Goal: Task Accomplishment & Management: Manage account settings

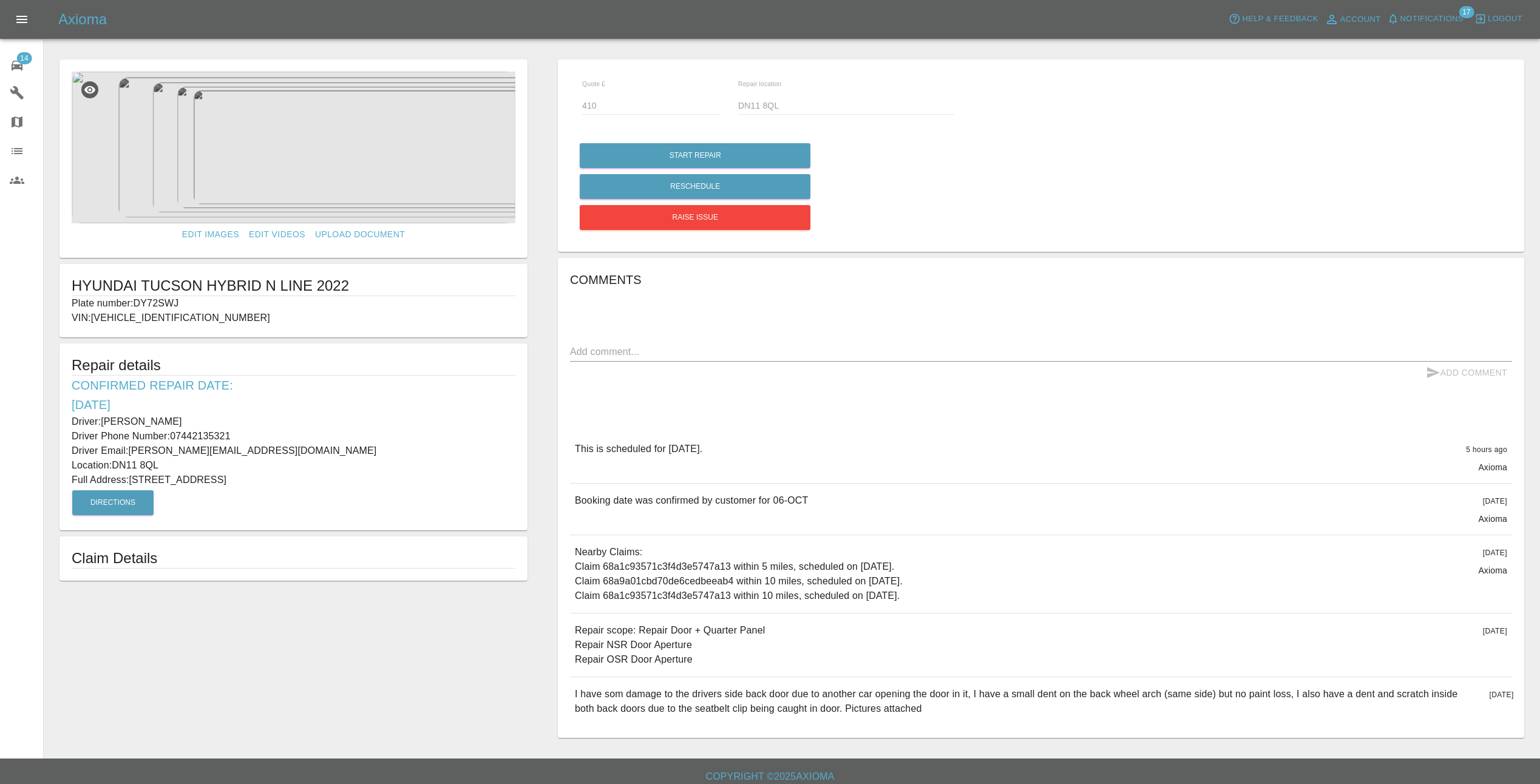
scroll to position [10, 0]
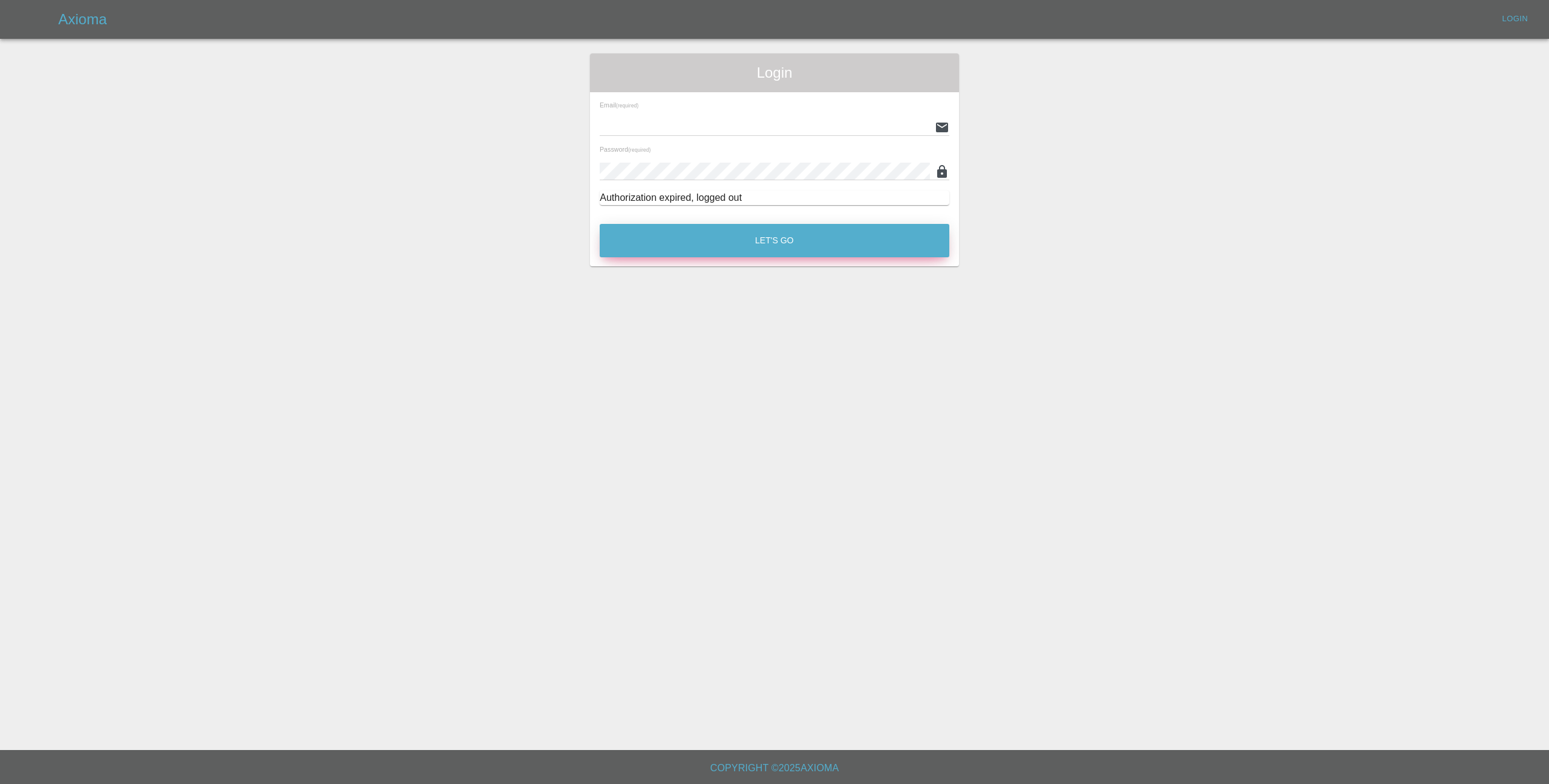
type input "[EMAIL_ADDRESS][DOMAIN_NAME]"
click at [768, 251] on button "Let's Go" at bounding box center [774, 241] width 350 height 33
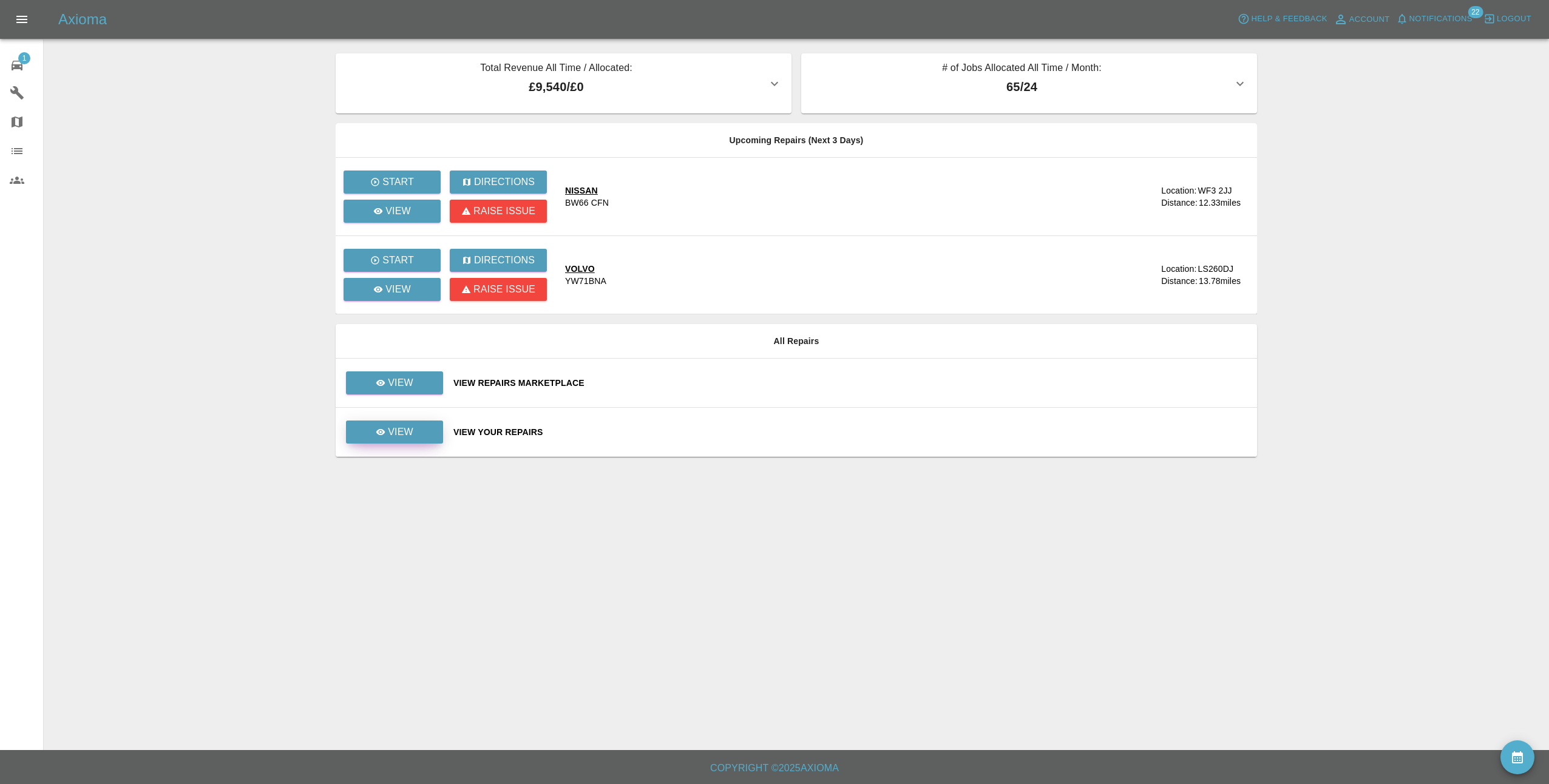
click at [394, 435] on p "View" at bounding box center [400, 432] width 25 height 15
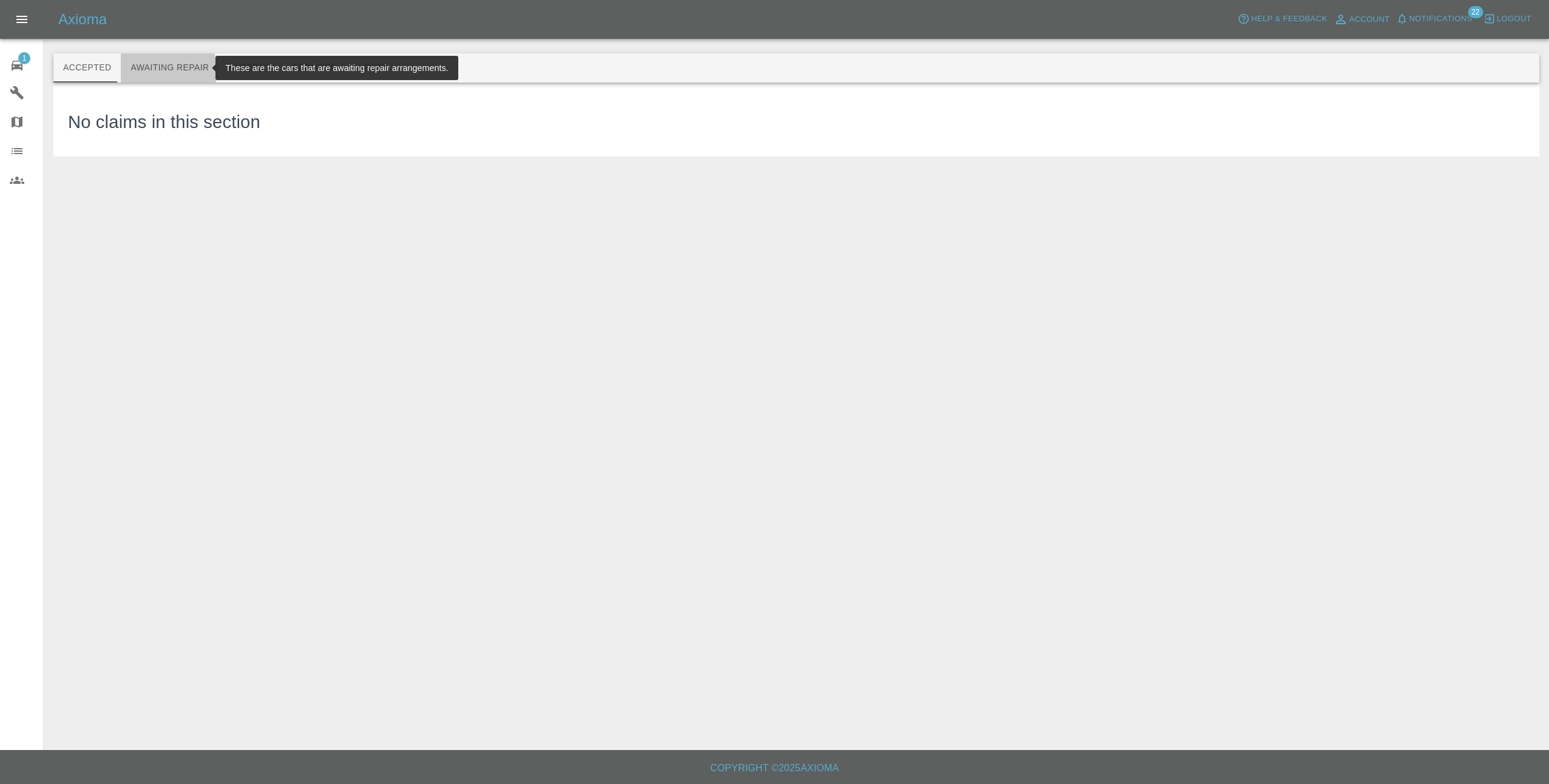
click at [142, 71] on button "Awaiting Repair" at bounding box center [169, 69] width 98 height 29
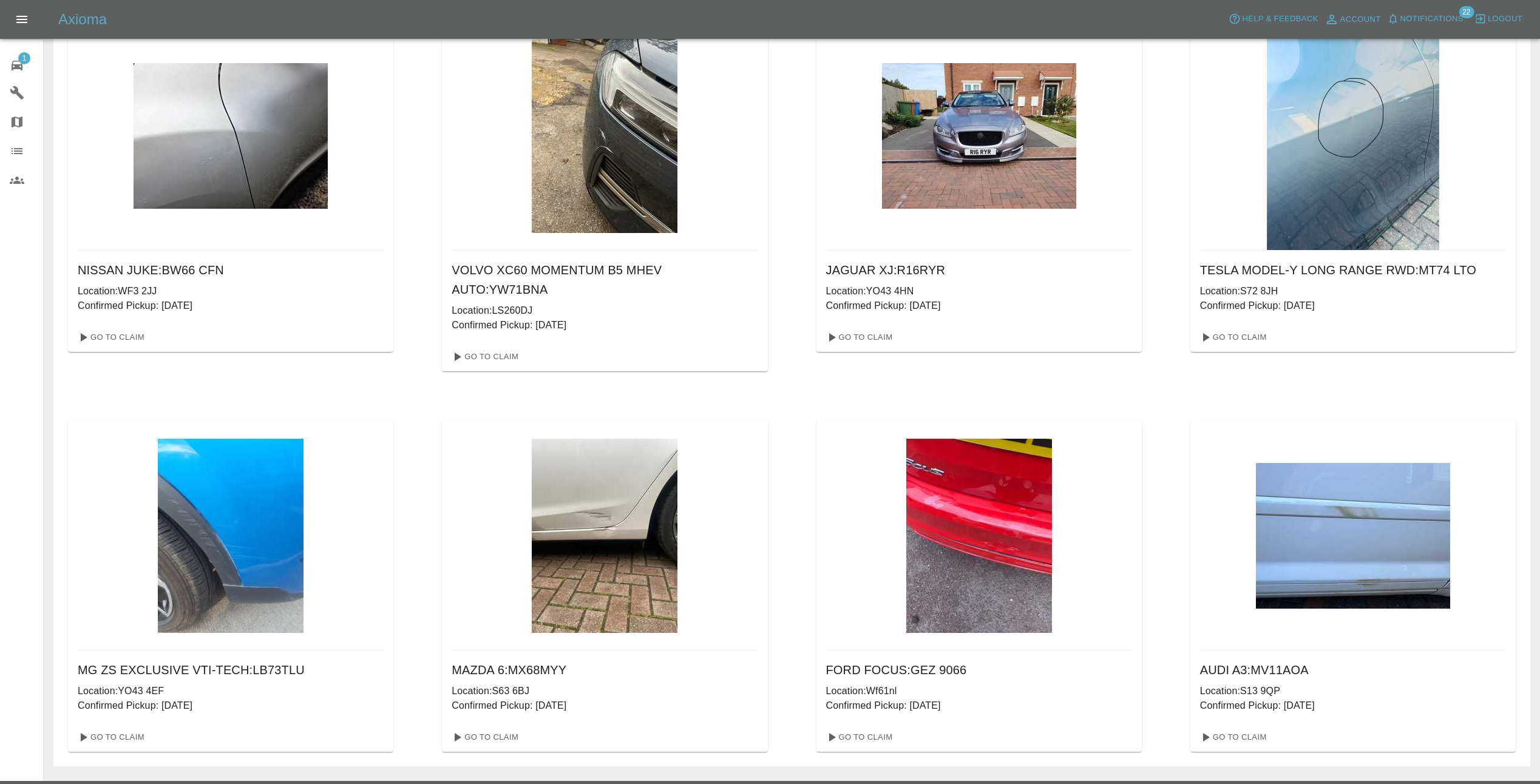
scroll to position [89, 0]
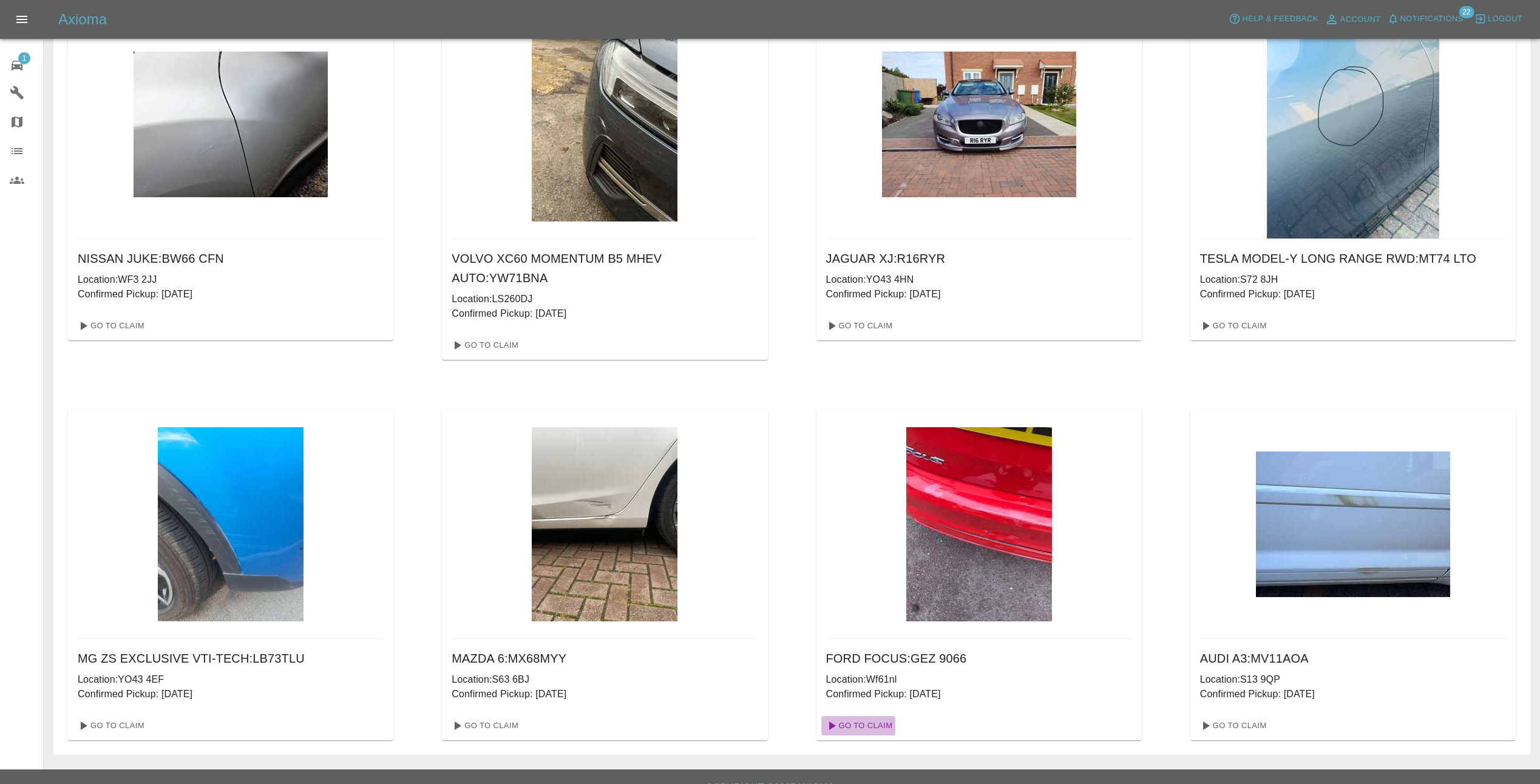
click at [880, 715] on link "Go To Claim" at bounding box center [859, 725] width 74 height 20
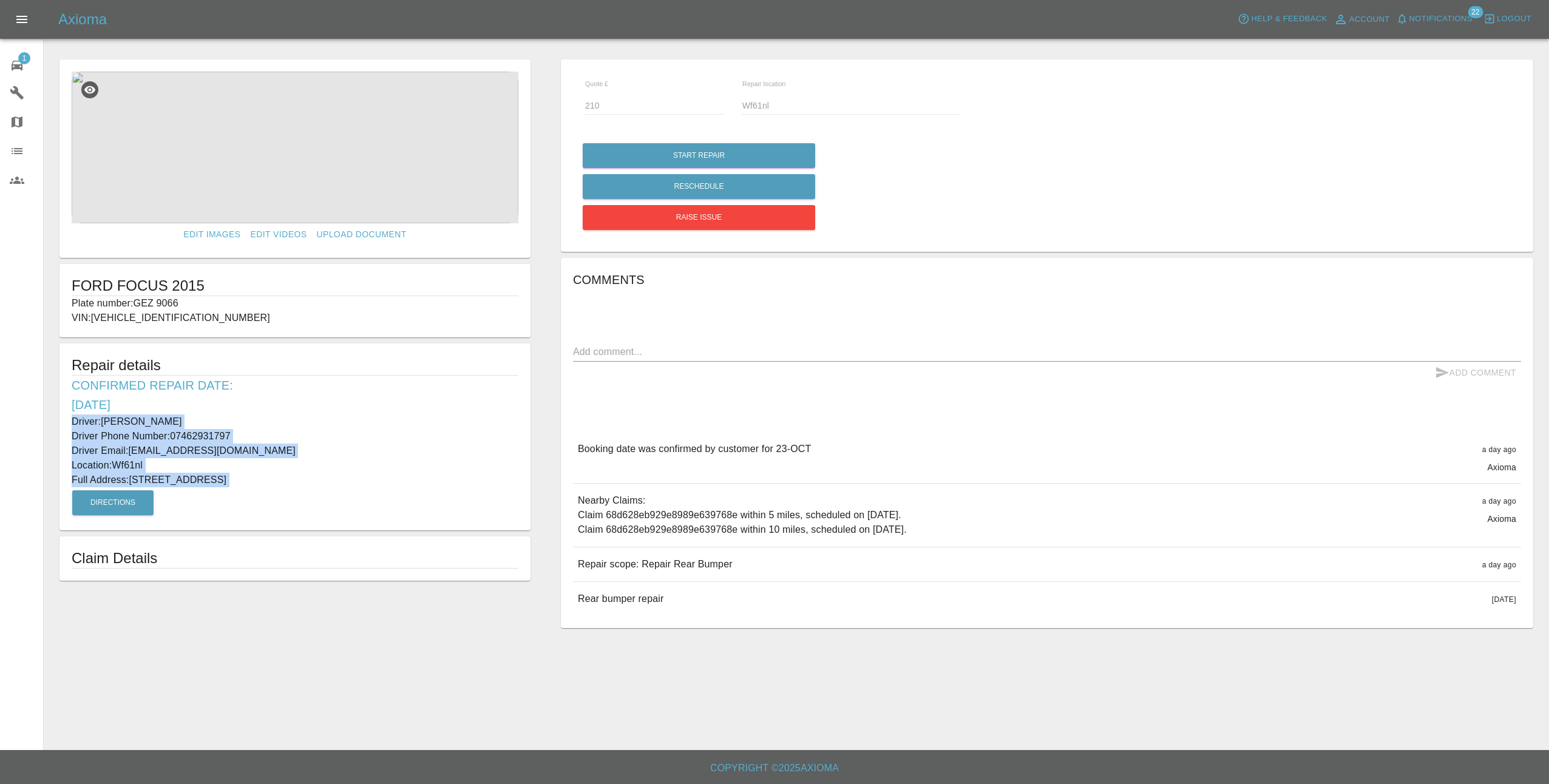
drag, startPoint x: 65, startPoint y: 421, endPoint x: 376, endPoint y: 490, distance: 318.6
click at [376, 490] on div "Repair details Confirmed Repair Date: 23/10/25 Driver: Gerald Mcafee Driver Pho…" at bounding box center [295, 437] width 471 height 187
copy div "Driver: Gerald Mcafee Driver Phone Number: 07462931797 Driver Email: gerry1109@…"
click at [20, 52] on link "1 Repair home" at bounding box center [22, 64] width 43 height 29
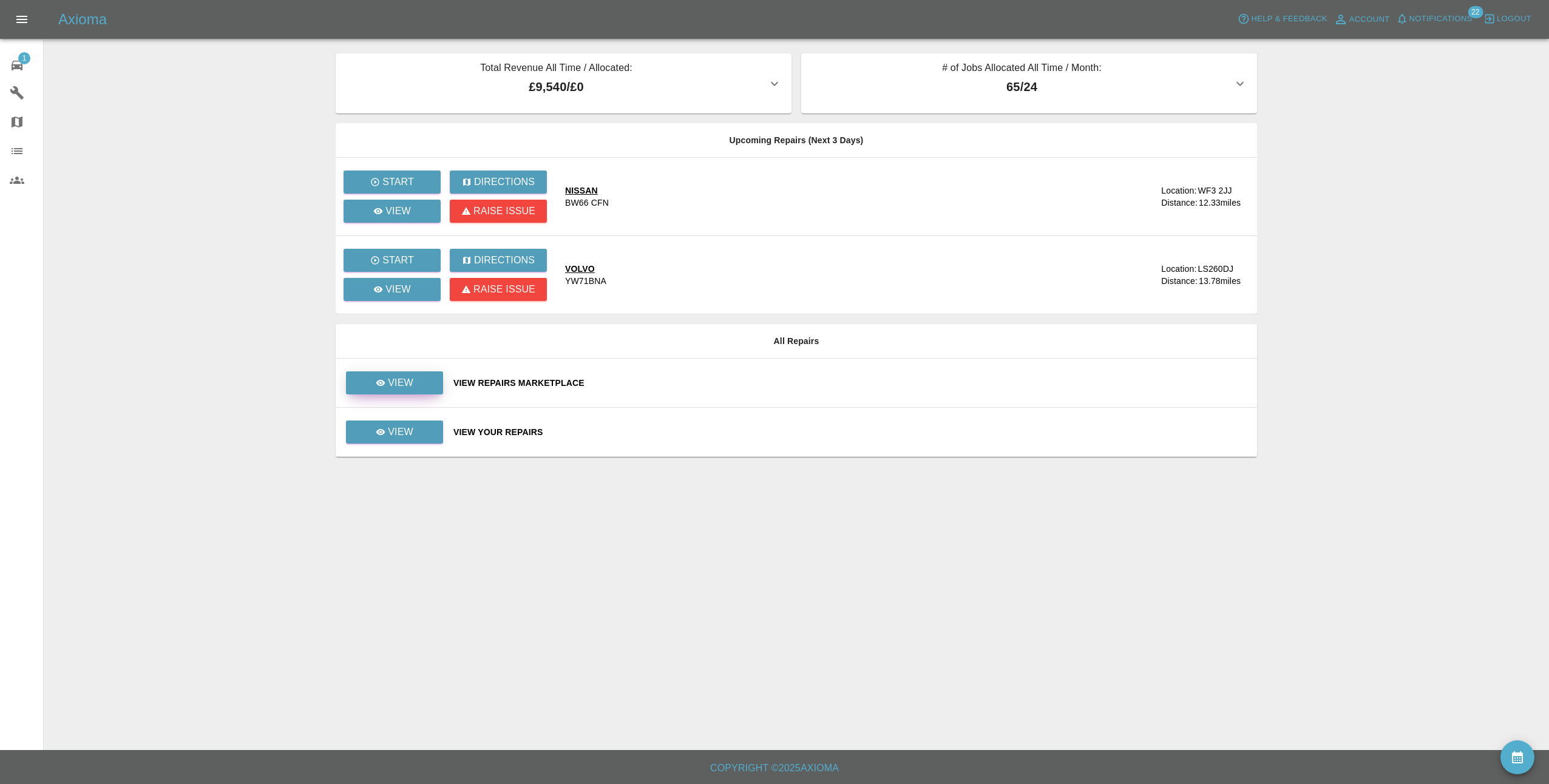
click at [412, 383] on p "View" at bounding box center [400, 383] width 25 height 15
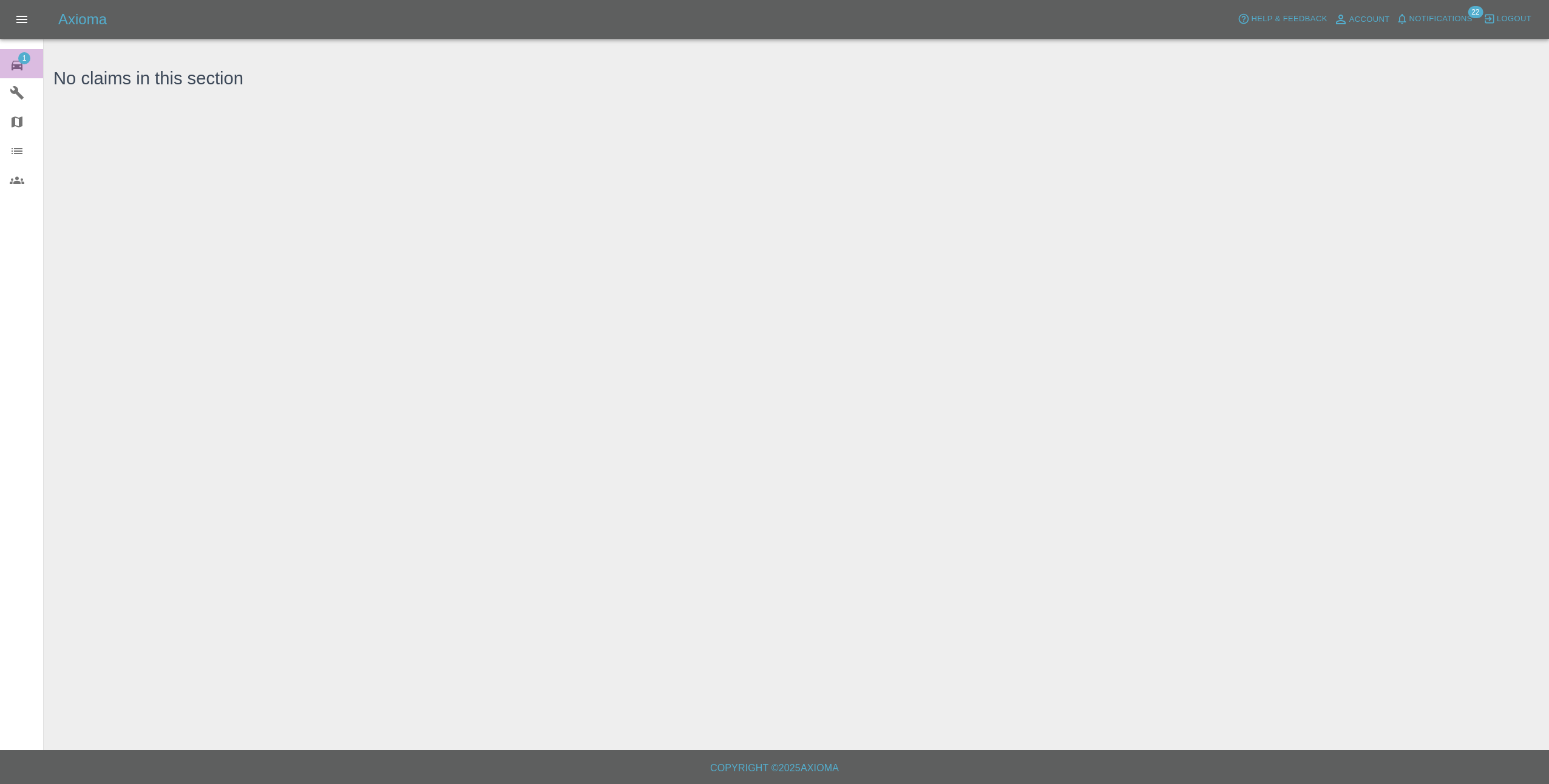
click at [23, 65] on icon at bounding box center [17, 66] width 15 height 15
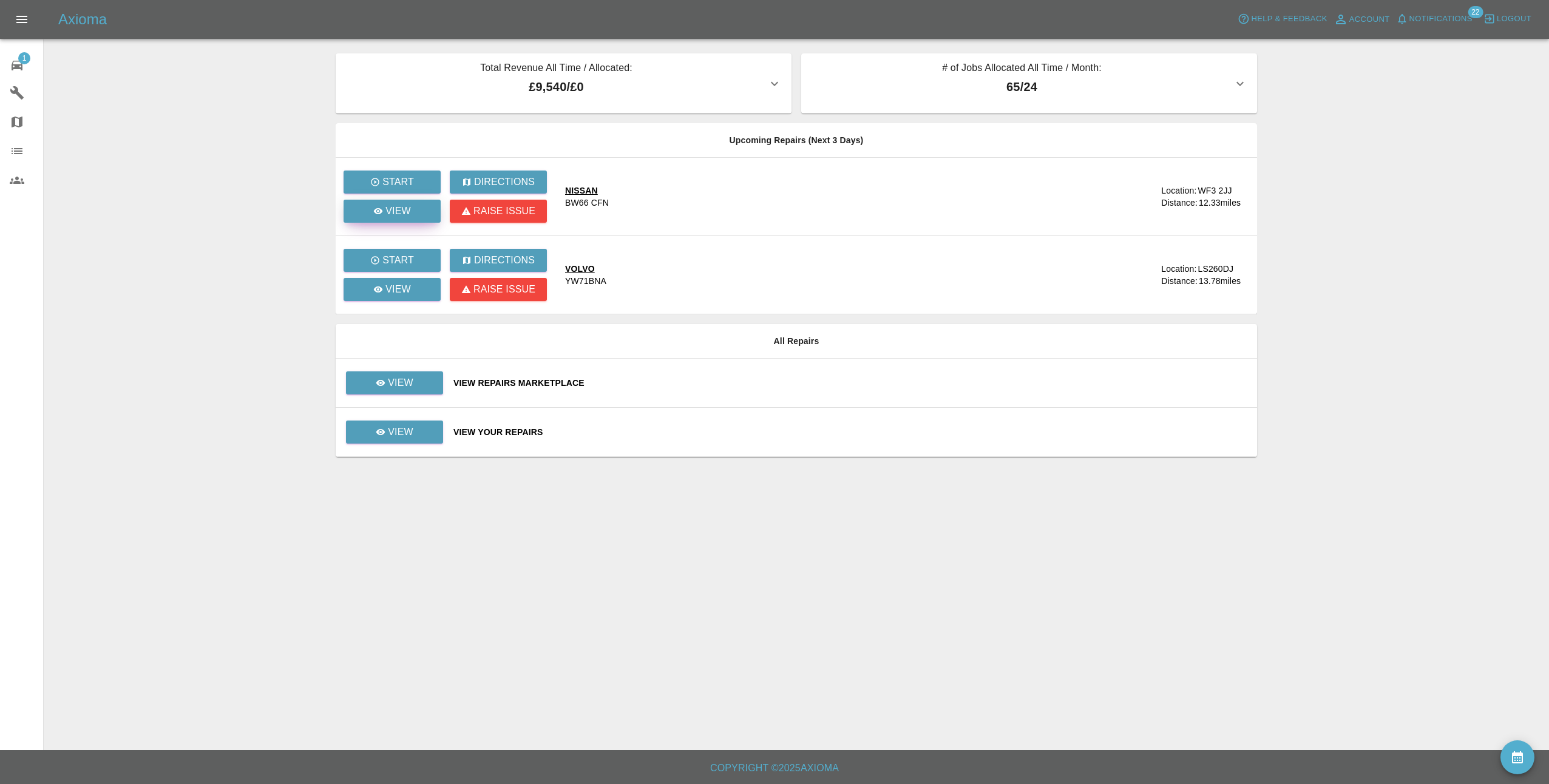
click at [415, 216] on link "View" at bounding box center [392, 211] width 97 height 23
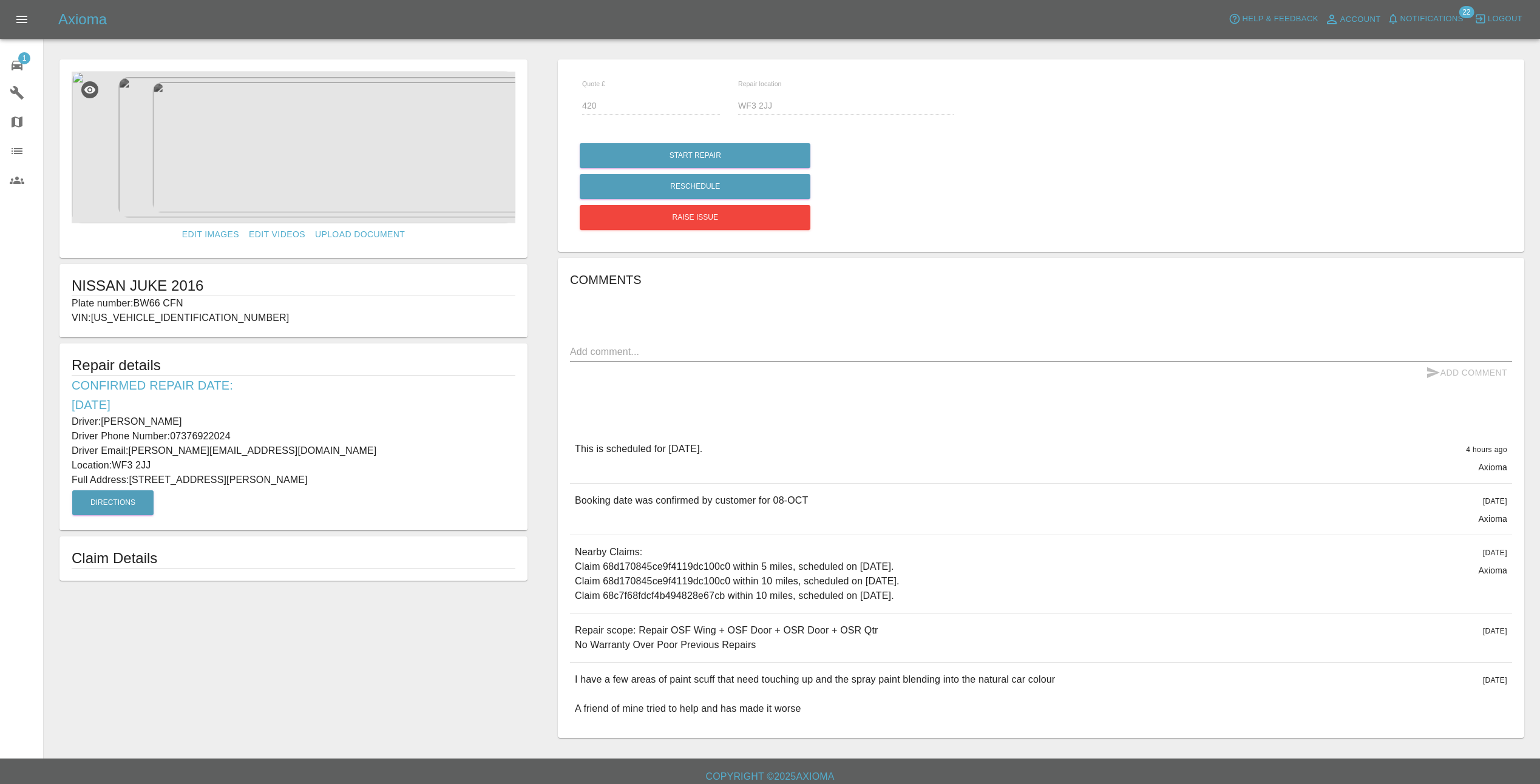
click at [340, 168] on img at bounding box center [293, 147] width 443 height 152
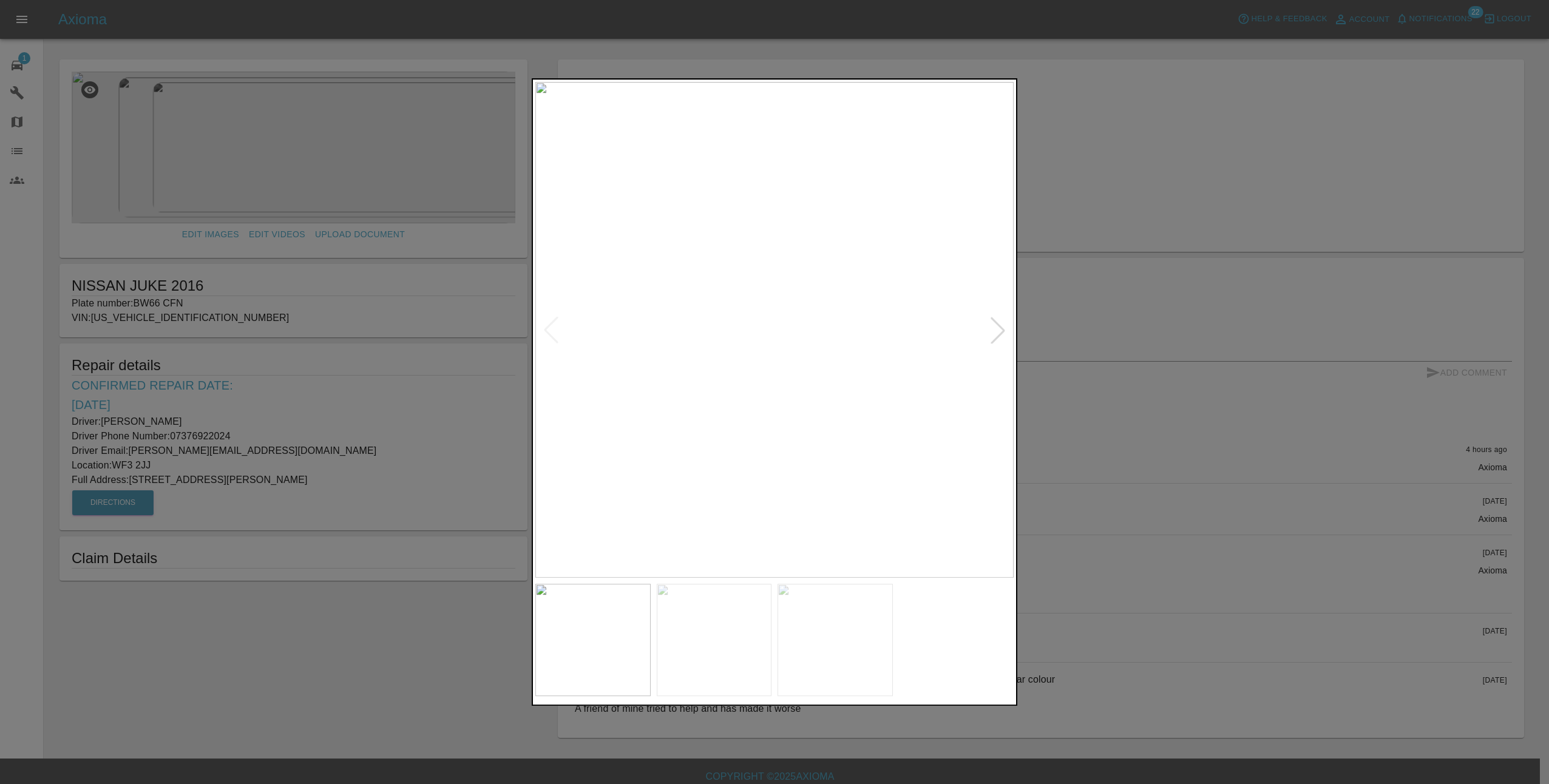
click at [1001, 328] on div at bounding box center [997, 330] width 26 height 26
click at [1002, 324] on div at bounding box center [997, 330] width 26 height 26
click at [1002, 324] on img at bounding box center [774, 330] width 478 height 495
click at [994, 331] on img at bounding box center [774, 330] width 478 height 495
click at [545, 333] on div at bounding box center [550, 330] width 26 height 26
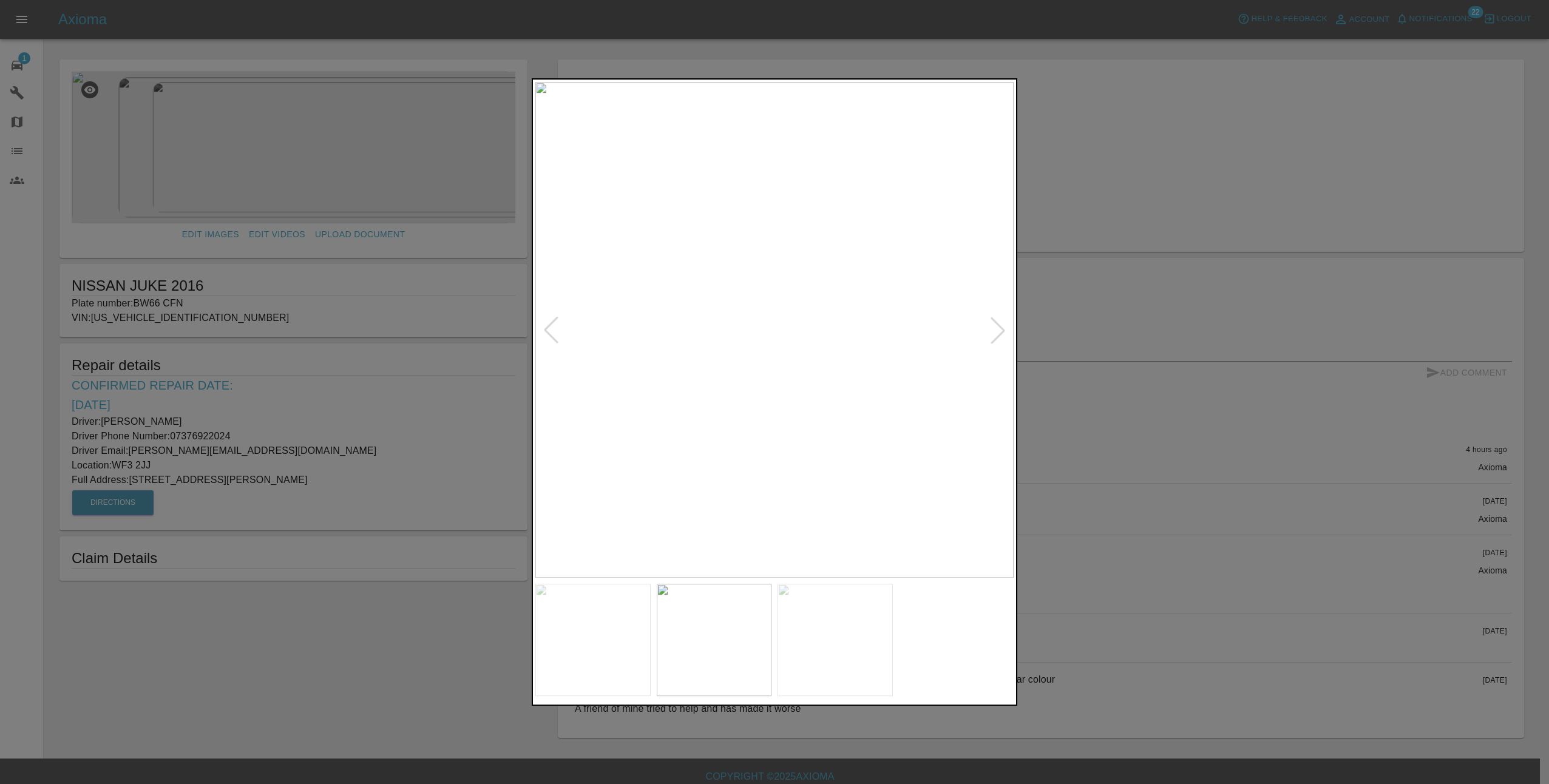
click at [545, 332] on div at bounding box center [550, 330] width 26 height 26
click at [545, 332] on img at bounding box center [774, 330] width 478 height 495
click at [1154, 562] on div at bounding box center [774, 392] width 1549 height 784
